Goal: Task Accomplishment & Management: Manage account settings

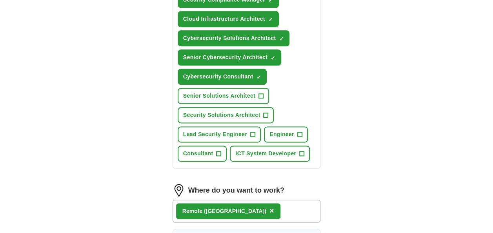
scroll to position [437, 0]
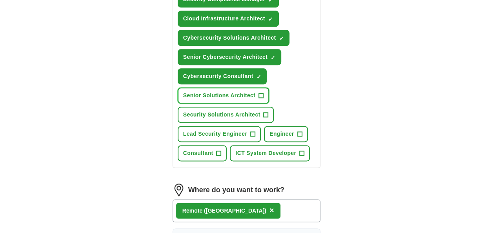
click at [261, 94] on span "+" at bounding box center [261, 95] width 5 height 6
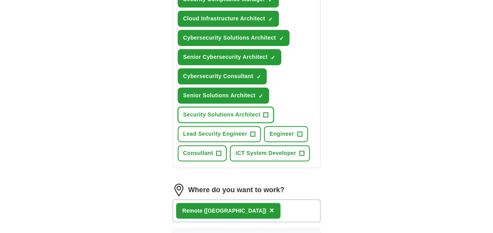
click at [265, 112] on span "+" at bounding box center [265, 115] width 5 height 6
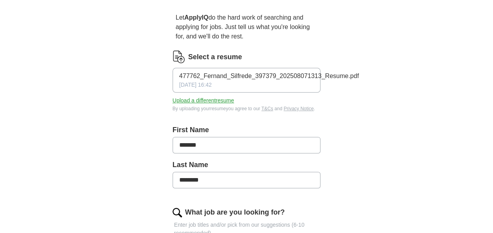
scroll to position [65, 0]
click at [215, 97] on button "Upload a different resume" at bounding box center [203, 101] width 62 height 8
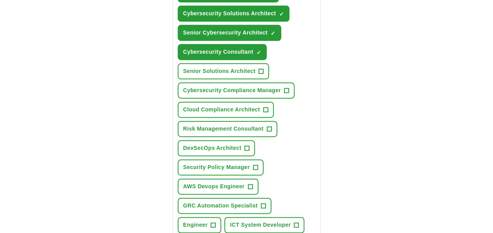
scroll to position [461, 0]
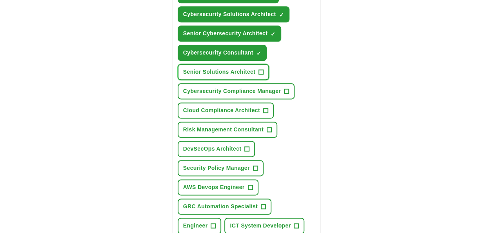
click at [259, 69] on span "+" at bounding box center [261, 72] width 5 height 6
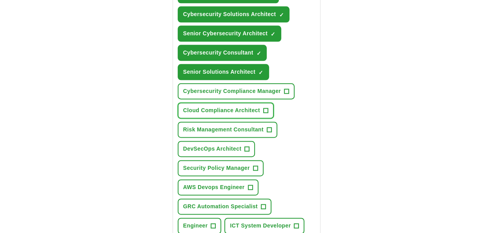
click at [266, 109] on span "+" at bounding box center [265, 110] width 5 height 6
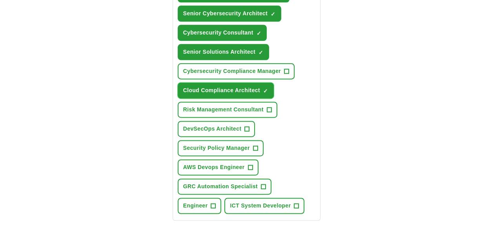
scroll to position [482, 0]
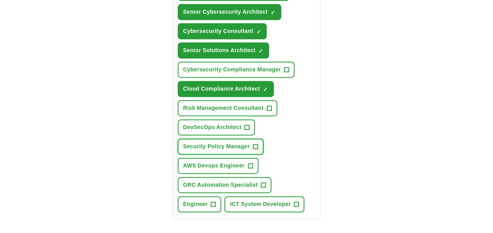
click at [261, 145] on button "Security Policy Manager +" at bounding box center [221, 146] width 86 height 16
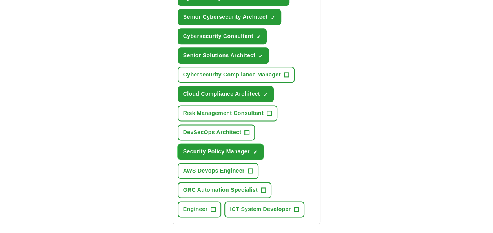
scroll to position [477, 0]
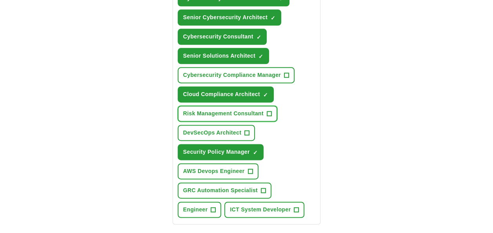
click at [265, 111] on button "Risk Management Consultant +" at bounding box center [228, 113] width 100 height 16
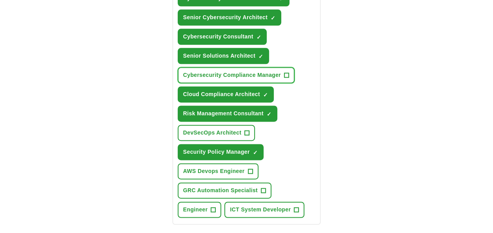
click at [263, 76] on span "Cybersecurity Compliance Manager" at bounding box center [232, 75] width 98 height 8
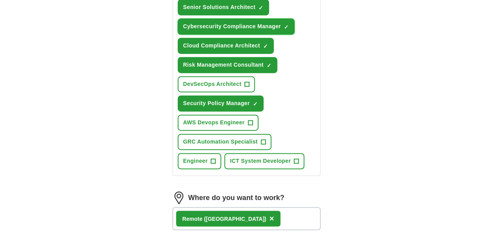
scroll to position [526, 0]
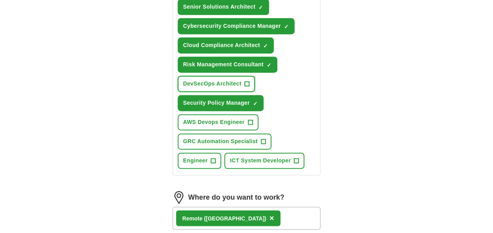
click at [239, 80] on span "DevSecOps Architect" at bounding box center [212, 84] width 58 height 8
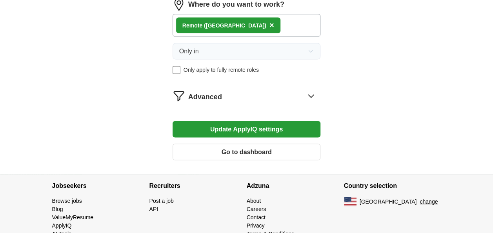
scroll to position [719, 0]
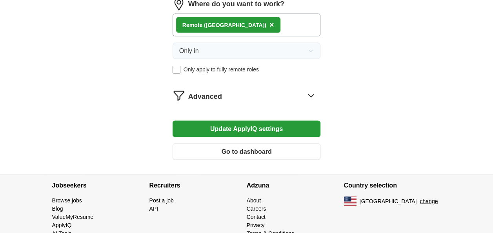
click at [271, 125] on button "Update ApplyIQ settings" at bounding box center [246, 128] width 148 height 16
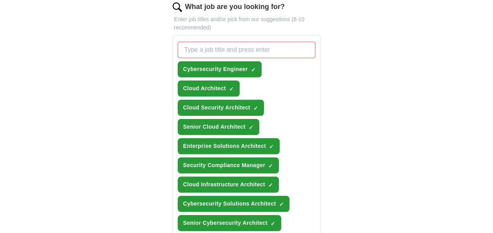
scroll to position [270, 0]
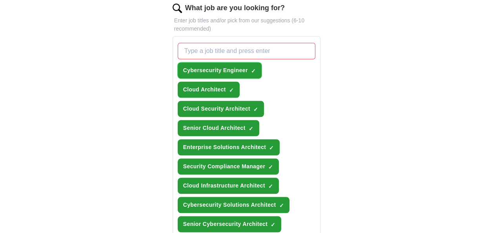
click at [0, 0] on span "×" at bounding box center [0, 0] width 0 height 0
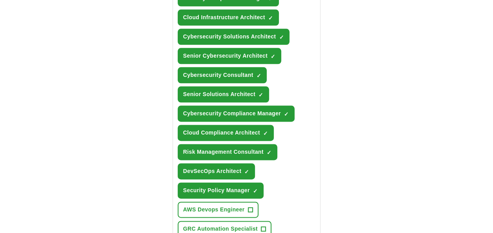
scroll to position [439, 0]
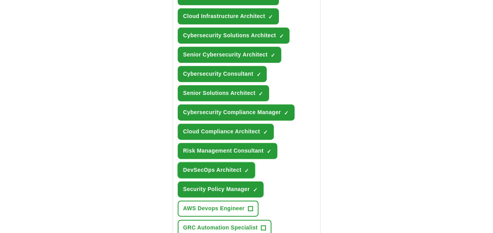
click at [0, 0] on span "×" at bounding box center [0, 0] width 0 height 0
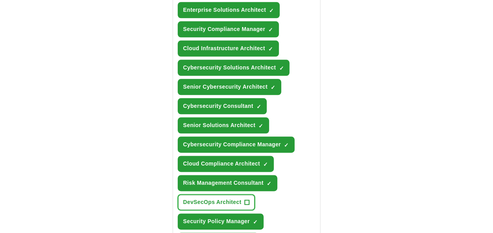
scroll to position [406, 0]
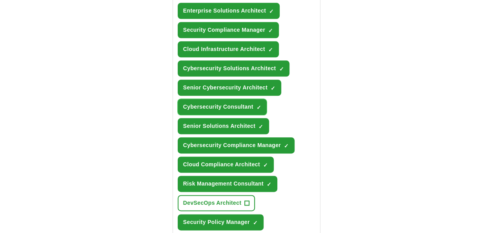
click at [0, 0] on span "×" at bounding box center [0, 0] width 0 height 0
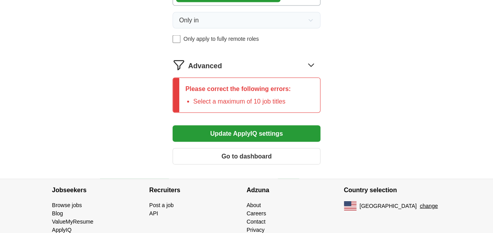
scroll to position [760, 0]
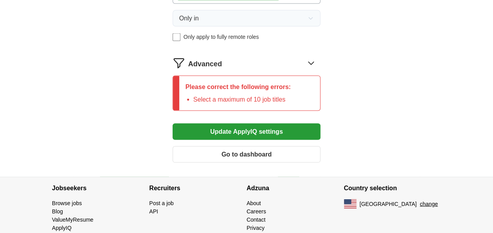
click at [228, 127] on button "Update ApplyIQ settings" at bounding box center [246, 131] width 148 height 16
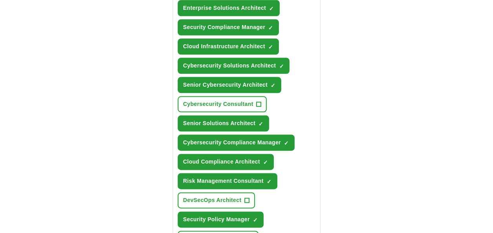
scroll to position [418, 0]
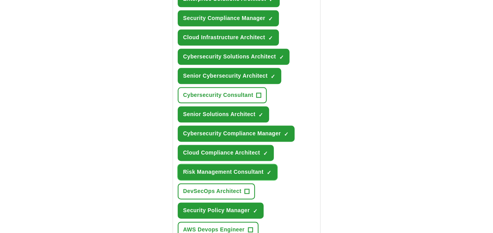
click at [0, 0] on span "×" at bounding box center [0, 0] width 0 height 0
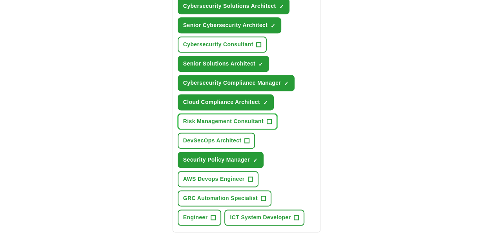
scroll to position [468, 0]
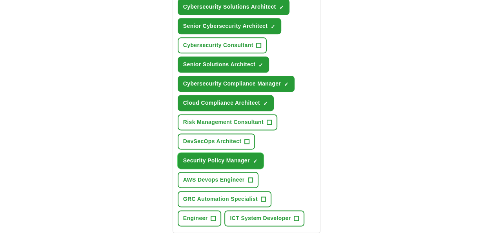
click at [0, 0] on span "×" at bounding box center [0, 0] width 0 height 0
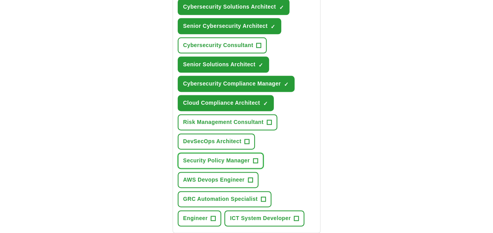
click at [245, 156] on span "Security Policy Manager" at bounding box center [216, 160] width 67 height 8
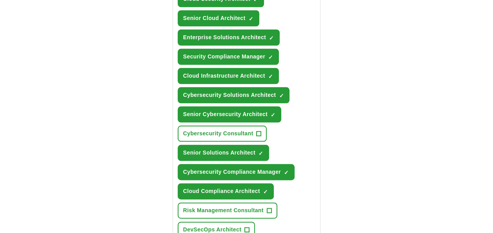
scroll to position [380, 0]
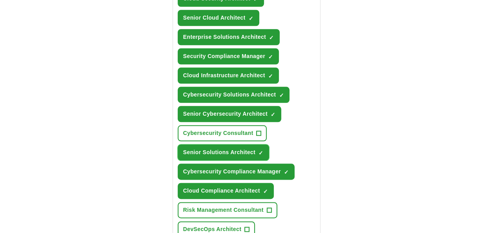
click at [0, 0] on span "×" at bounding box center [0, 0] width 0 height 0
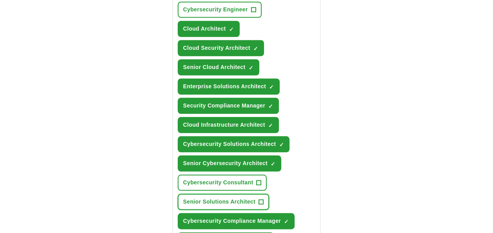
scroll to position [326, 0]
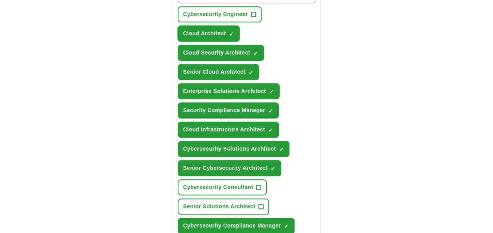
click at [0, 0] on span "×" at bounding box center [0, 0] width 0 height 0
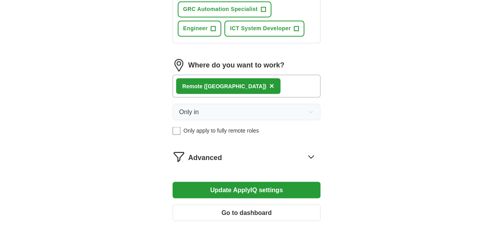
scroll to position [658, 0]
click at [252, 183] on button "Update ApplyIQ settings" at bounding box center [246, 189] width 148 height 16
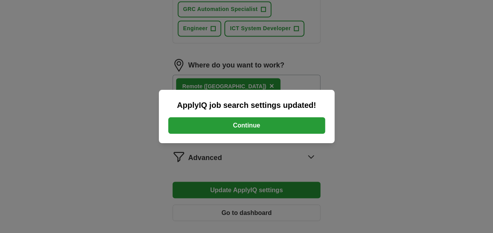
click at [245, 123] on button "Continue" at bounding box center [246, 125] width 157 height 16
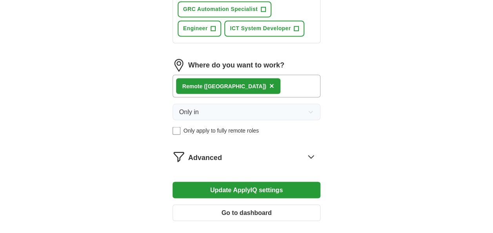
scroll to position [581, 0]
